Goal: Task Accomplishment & Management: Use online tool/utility

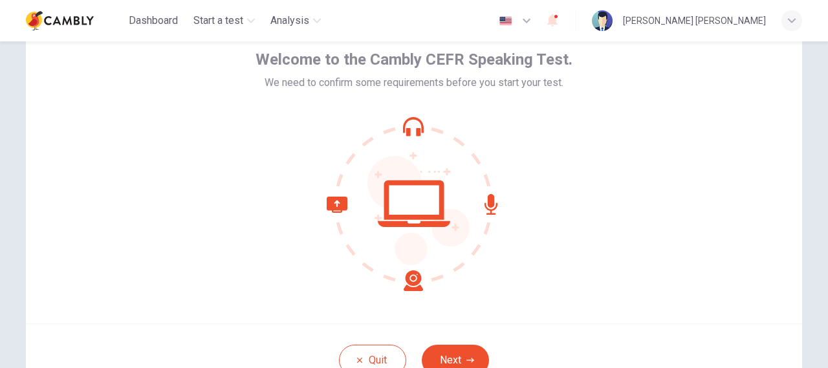
scroll to position [170, 0]
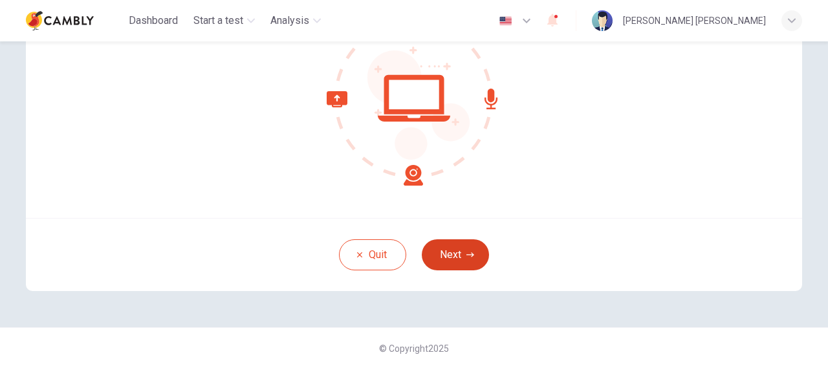
click at [458, 259] on button "Next" at bounding box center [455, 254] width 67 height 31
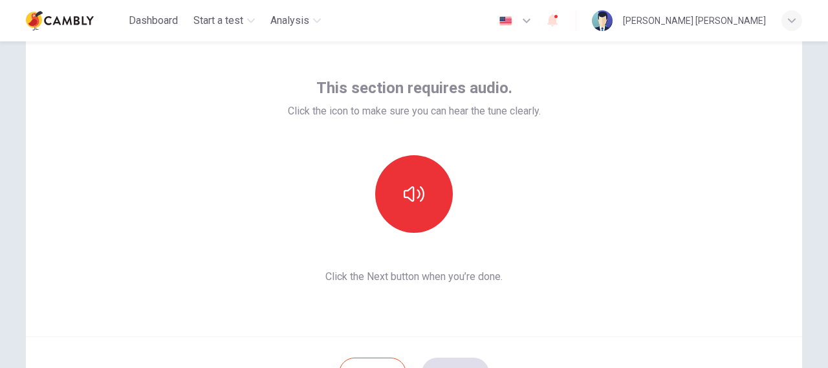
scroll to position [41, 0]
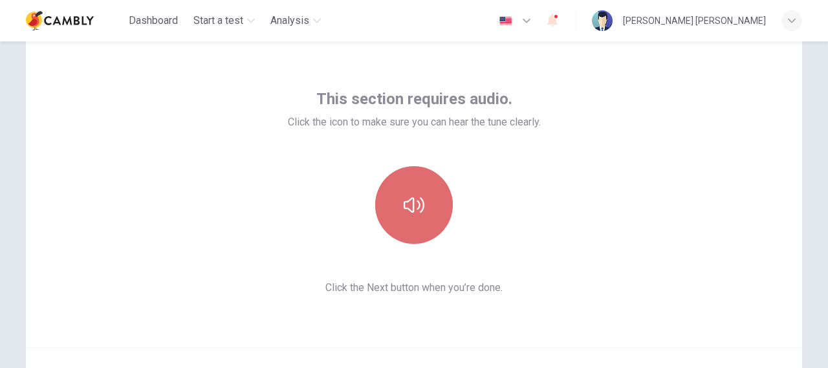
click at [423, 206] on button "button" at bounding box center [414, 205] width 78 height 78
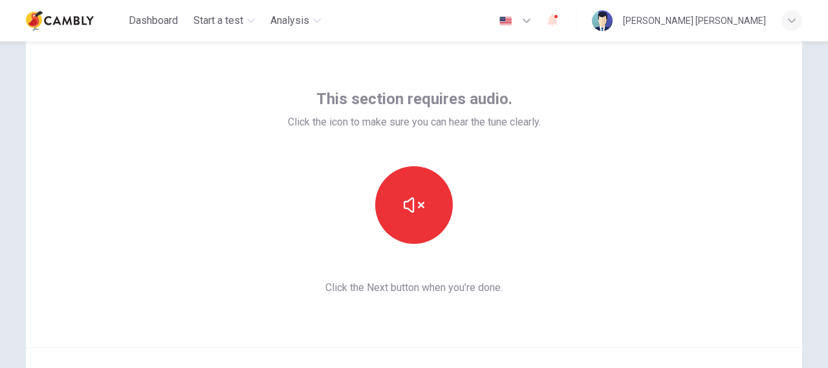
scroll to position [105, 0]
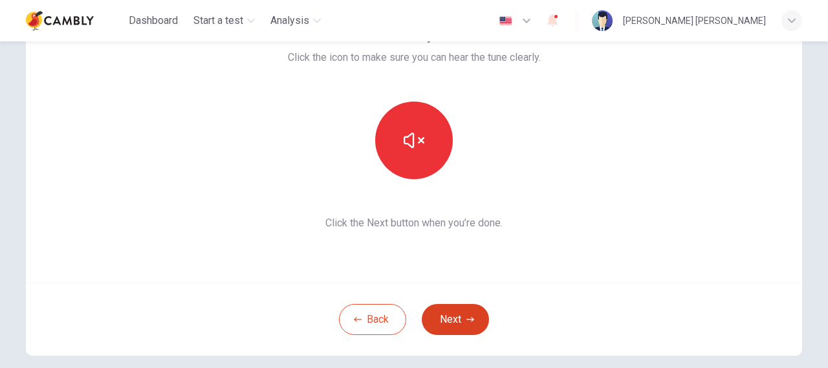
click at [455, 310] on button "Next" at bounding box center [455, 319] width 67 height 31
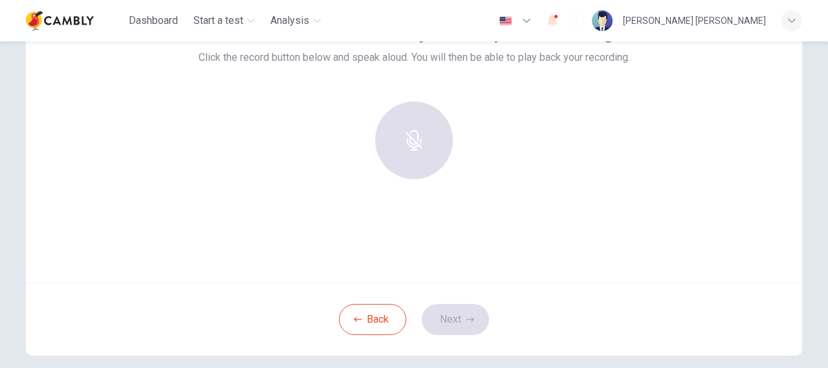
scroll to position [41, 0]
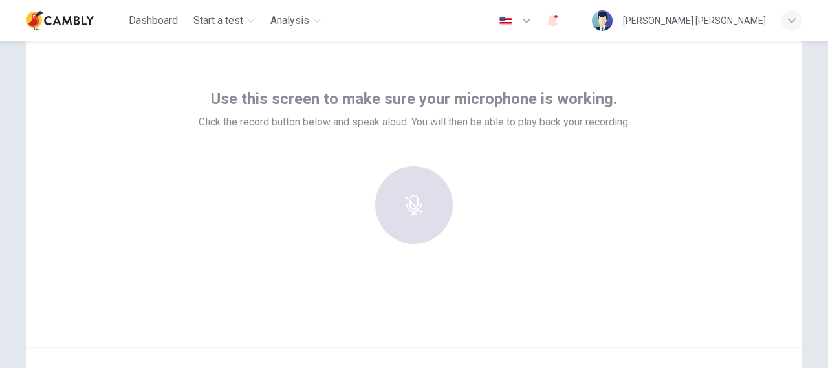
click at [436, 198] on div at bounding box center [414, 205] width 140 height 78
click at [411, 204] on div at bounding box center [414, 205] width 140 height 78
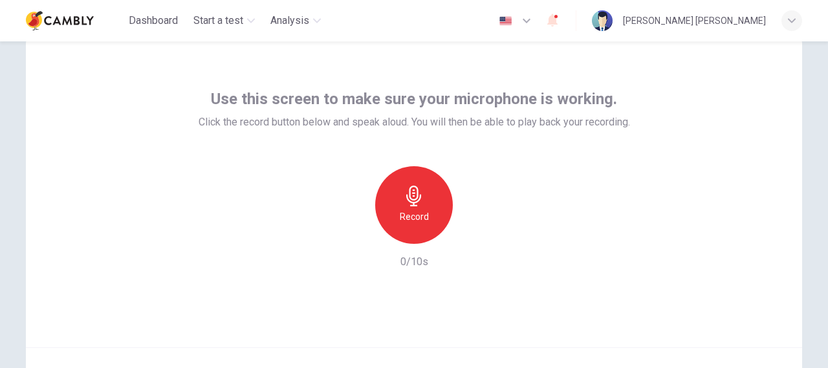
click at [411, 206] on icon "button" at bounding box center [413, 196] width 15 height 21
click at [473, 233] on icon "button" at bounding box center [474, 234] width 6 height 8
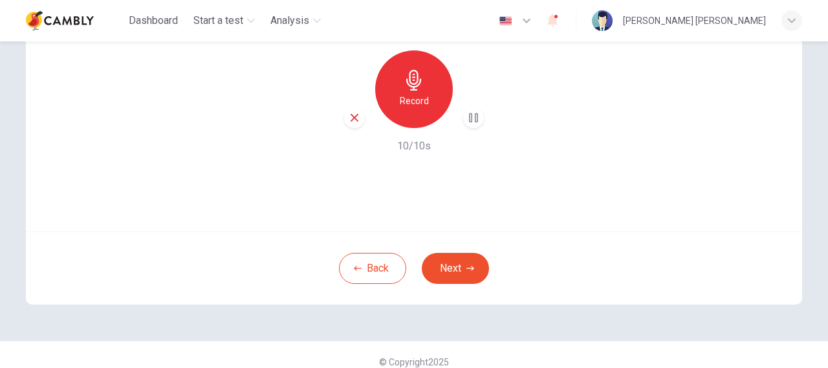
scroll to position [170, 0]
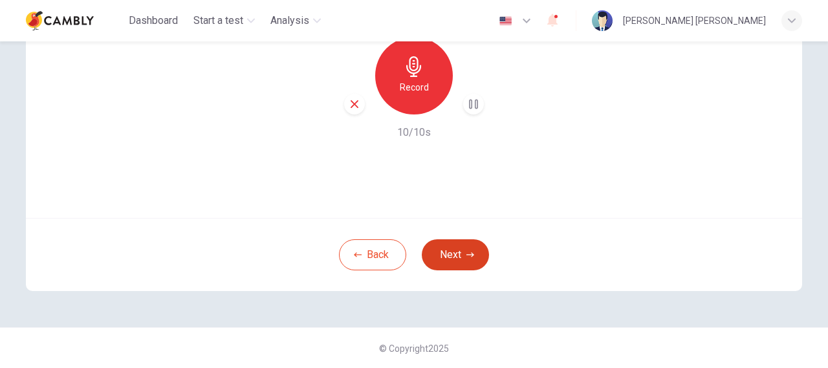
click at [463, 248] on button "Next" at bounding box center [455, 254] width 67 height 31
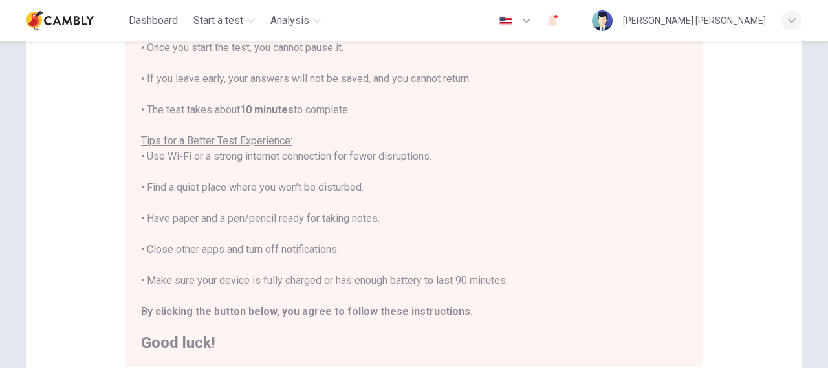
scroll to position [194, 0]
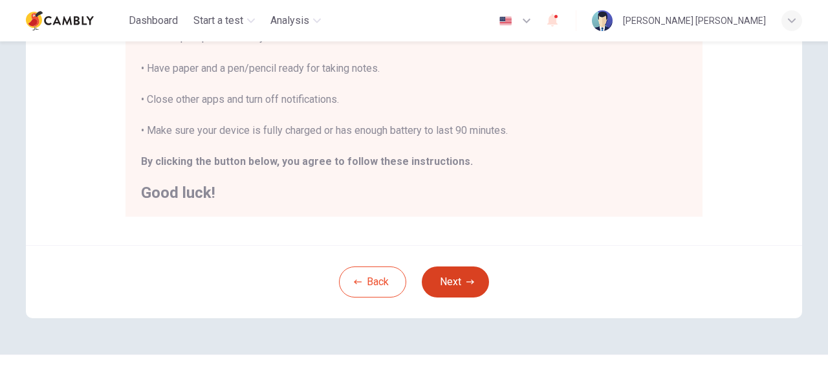
click at [471, 276] on button "Next" at bounding box center [455, 281] width 67 height 31
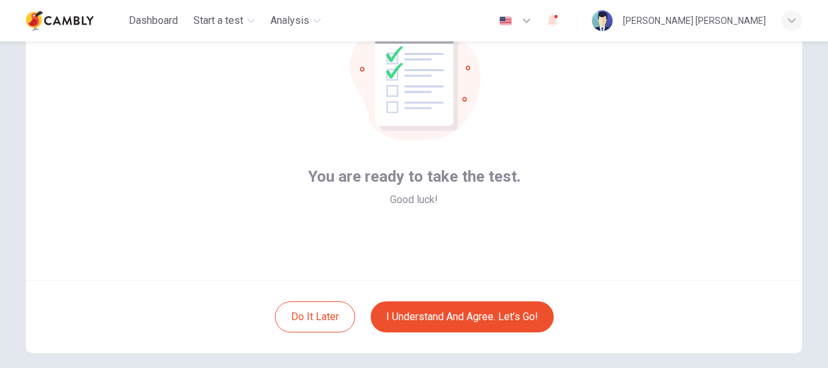
scroll to position [170, 0]
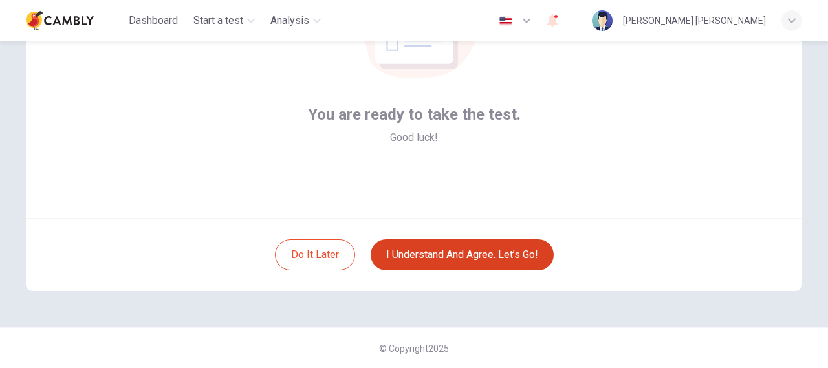
click at [467, 258] on button "I understand and agree. Let’s go!" at bounding box center [461, 254] width 183 height 31
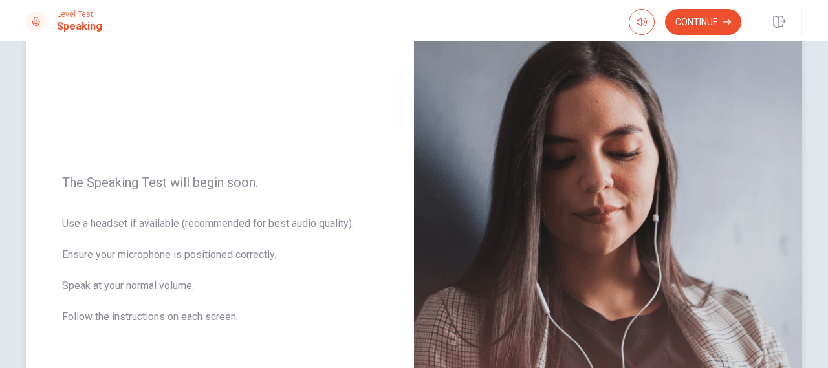
scroll to position [71, 0]
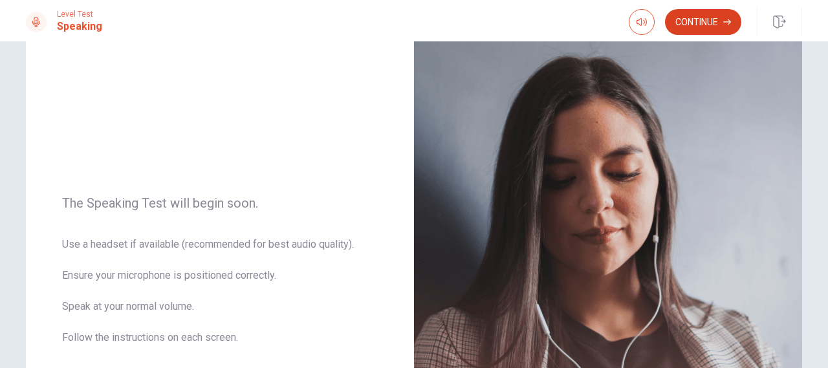
click at [721, 16] on button "Continue" at bounding box center [703, 22] width 76 height 26
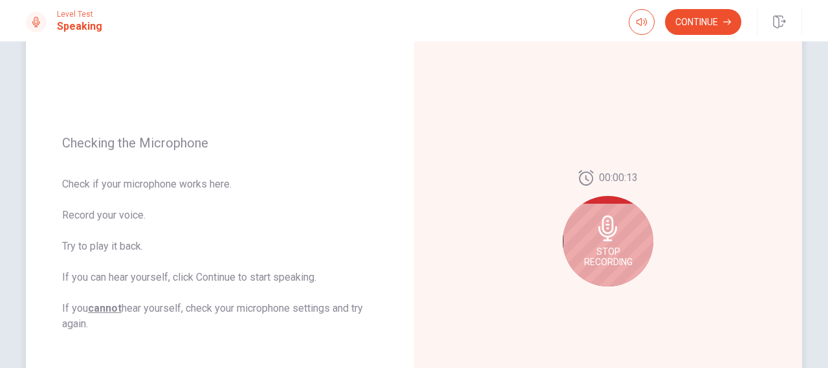
scroll to position [136, 0]
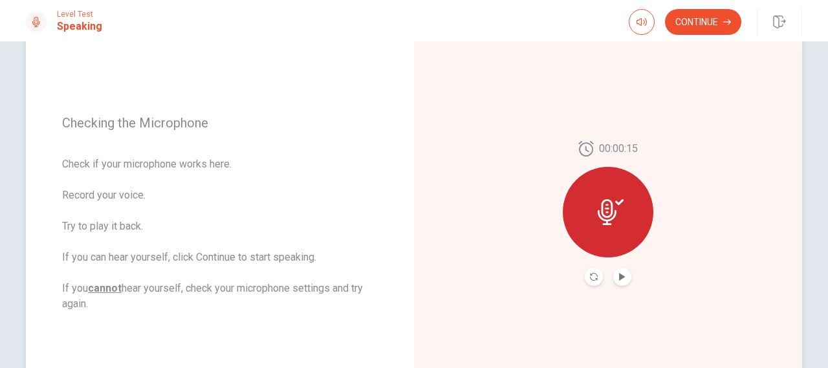
click at [626, 279] on button "Play Audio" at bounding box center [622, 277] width 18 height 18
click at [698, 28] on button "Continue" at bounding box center [703, 22] width 76 height 26
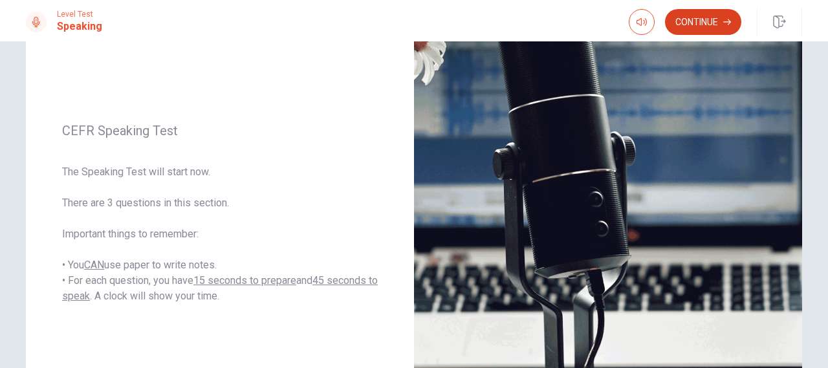
click at [684, 28] on button "Continue" at bounding box center [703, 22] width 76 height 26
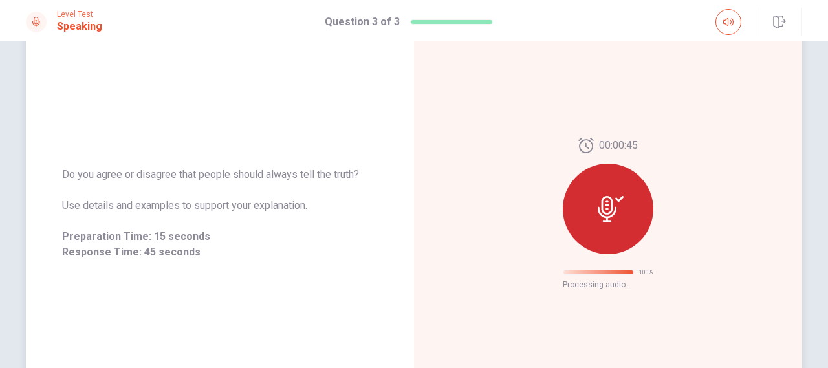
scroll to position [102, 0]
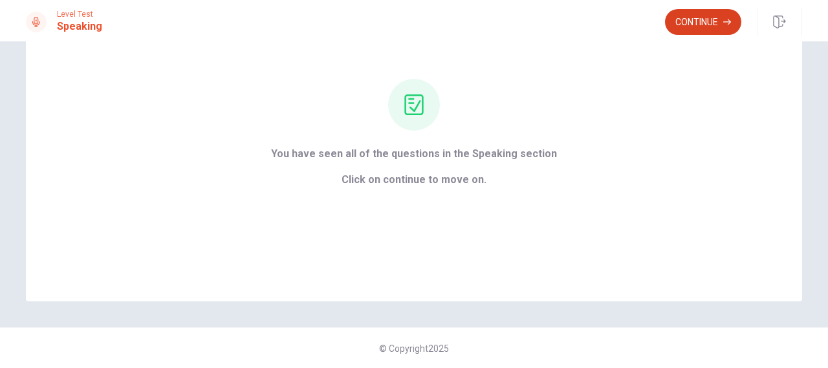
click at [700, 25] on button "Continue" at bounding box center [703, 22] width 76 height 26
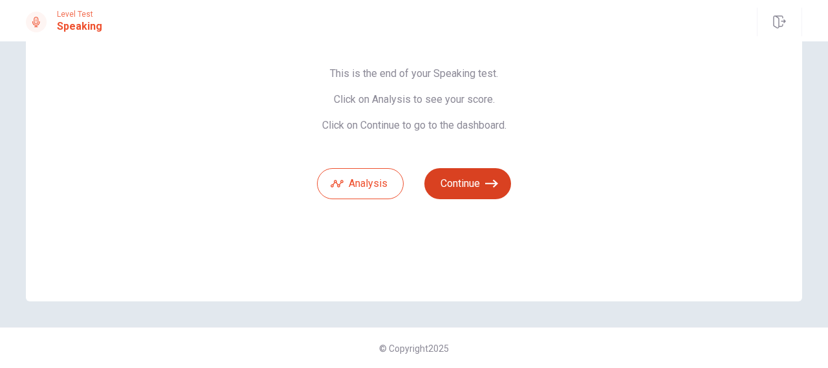
click at [478, 185] on button "Continue" at bounding box center [467, 183] width 87 height 31
